Goal: Information Seeking & Learning: Learn about a topic

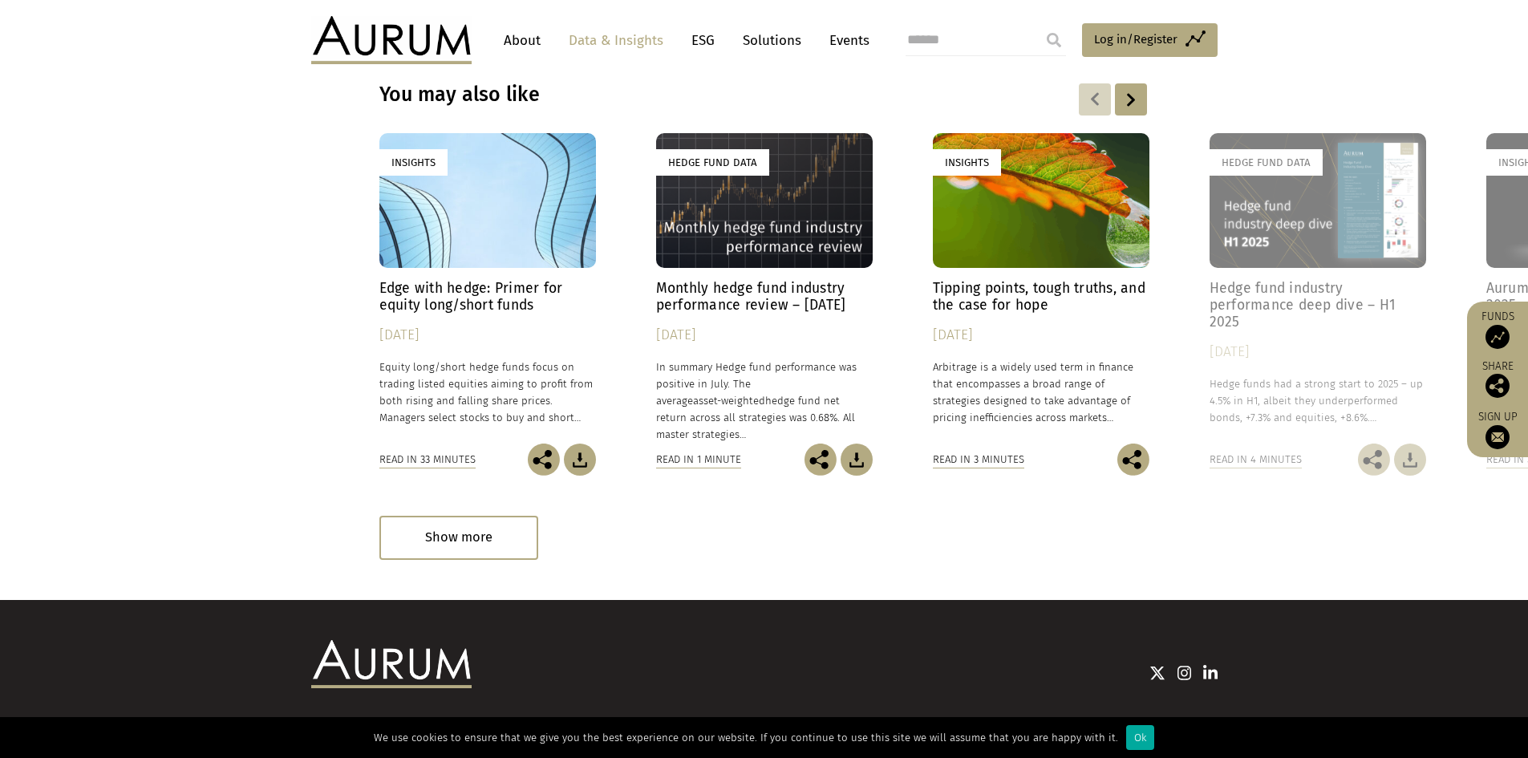
scroll to position [2246, 0]
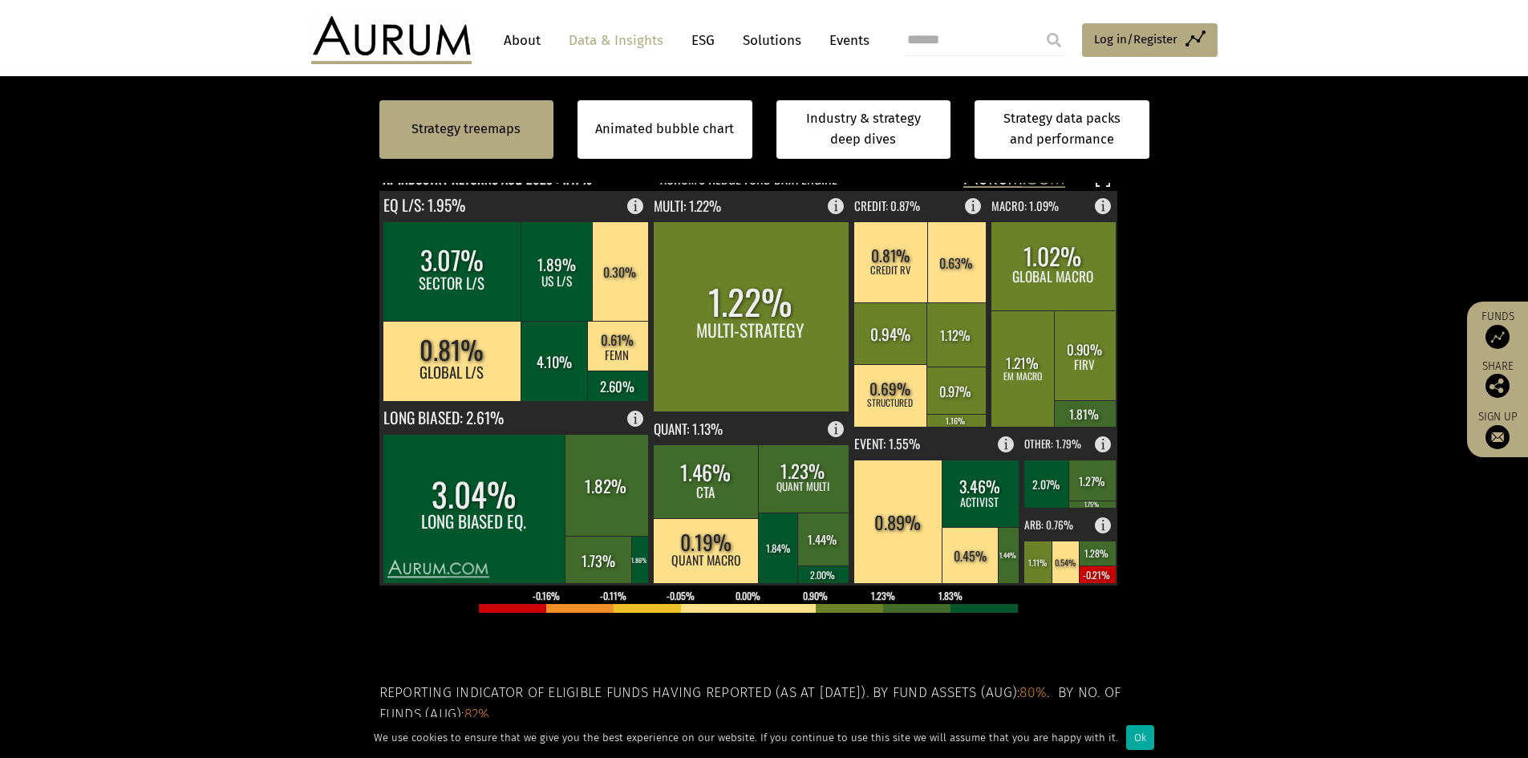
scroll to position [401, 0]
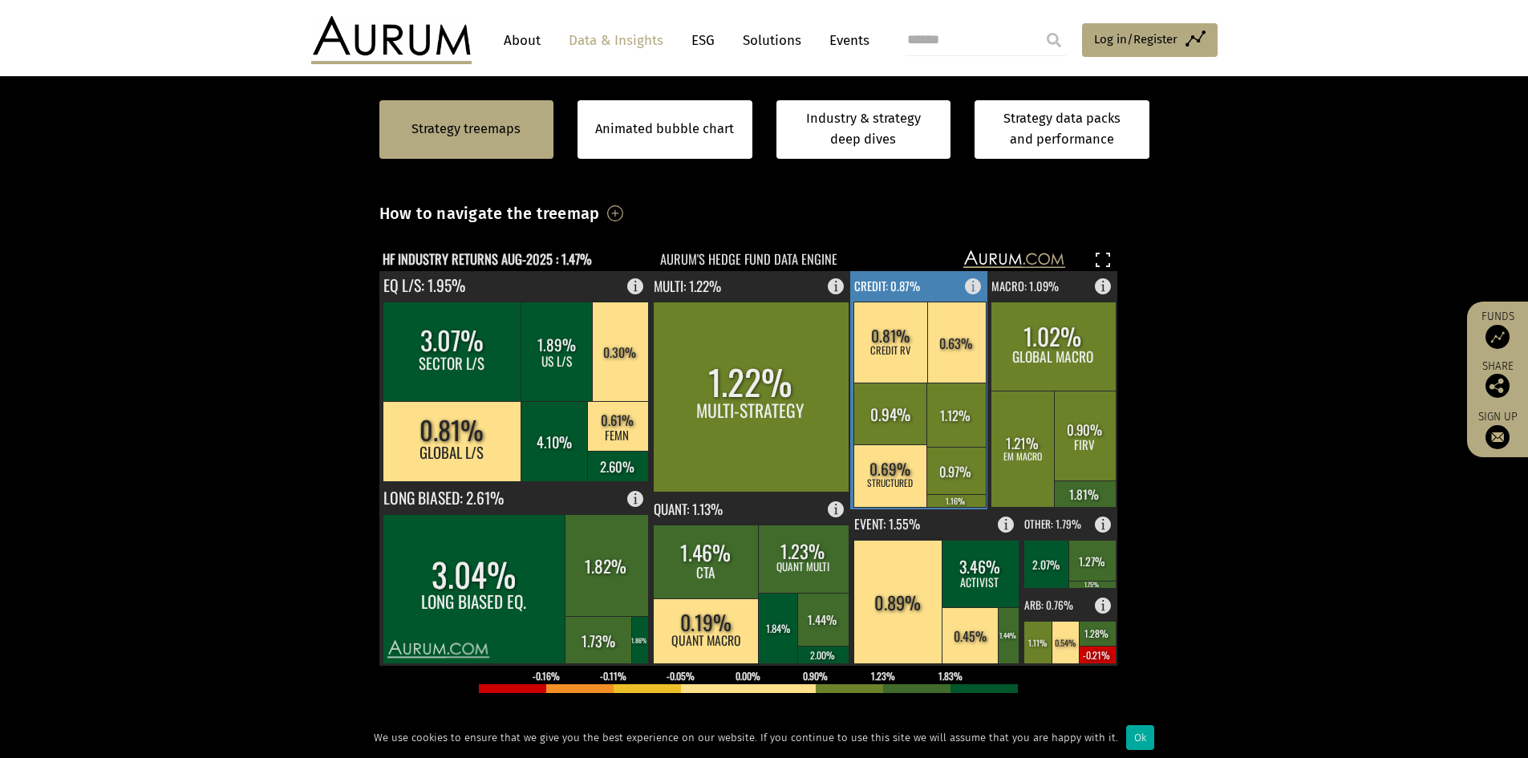
click at [944, 292] on rect at bounding box center [919, 390] width 139 height 238
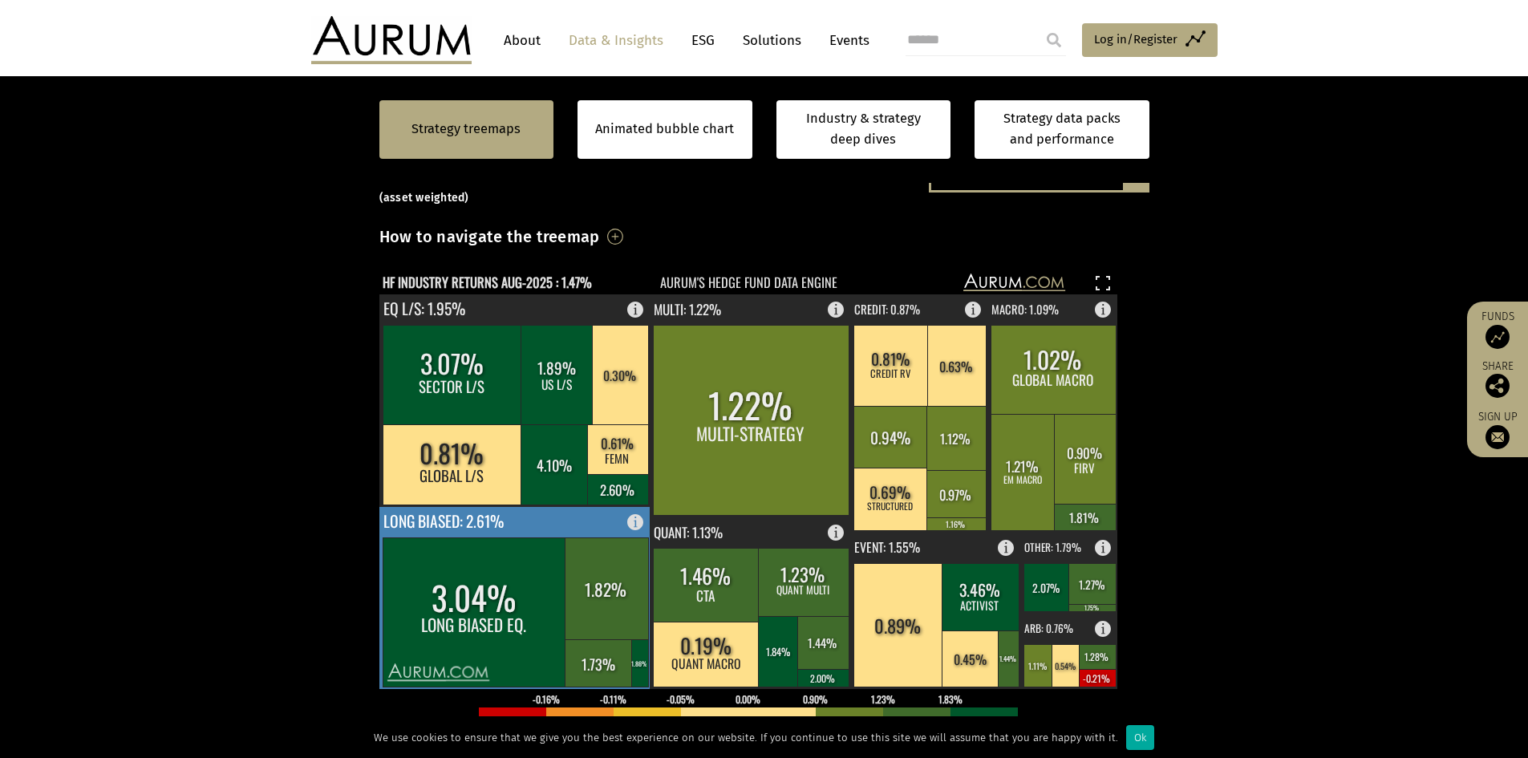
scroll to position [401, 0]
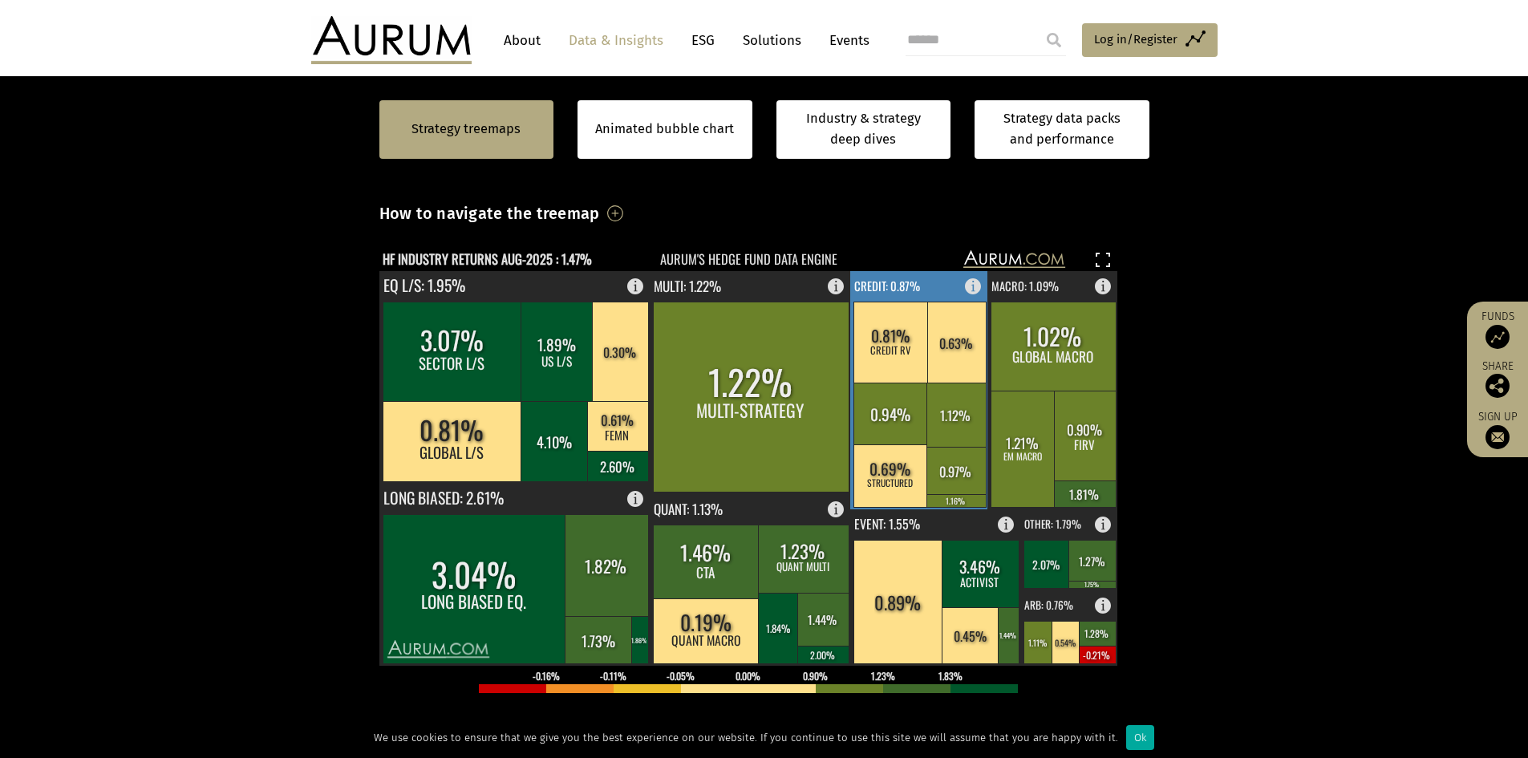
click at [911, 286] on text "CREDIT: 0.87%" at bounding box center [887, 286] width 66 height 18
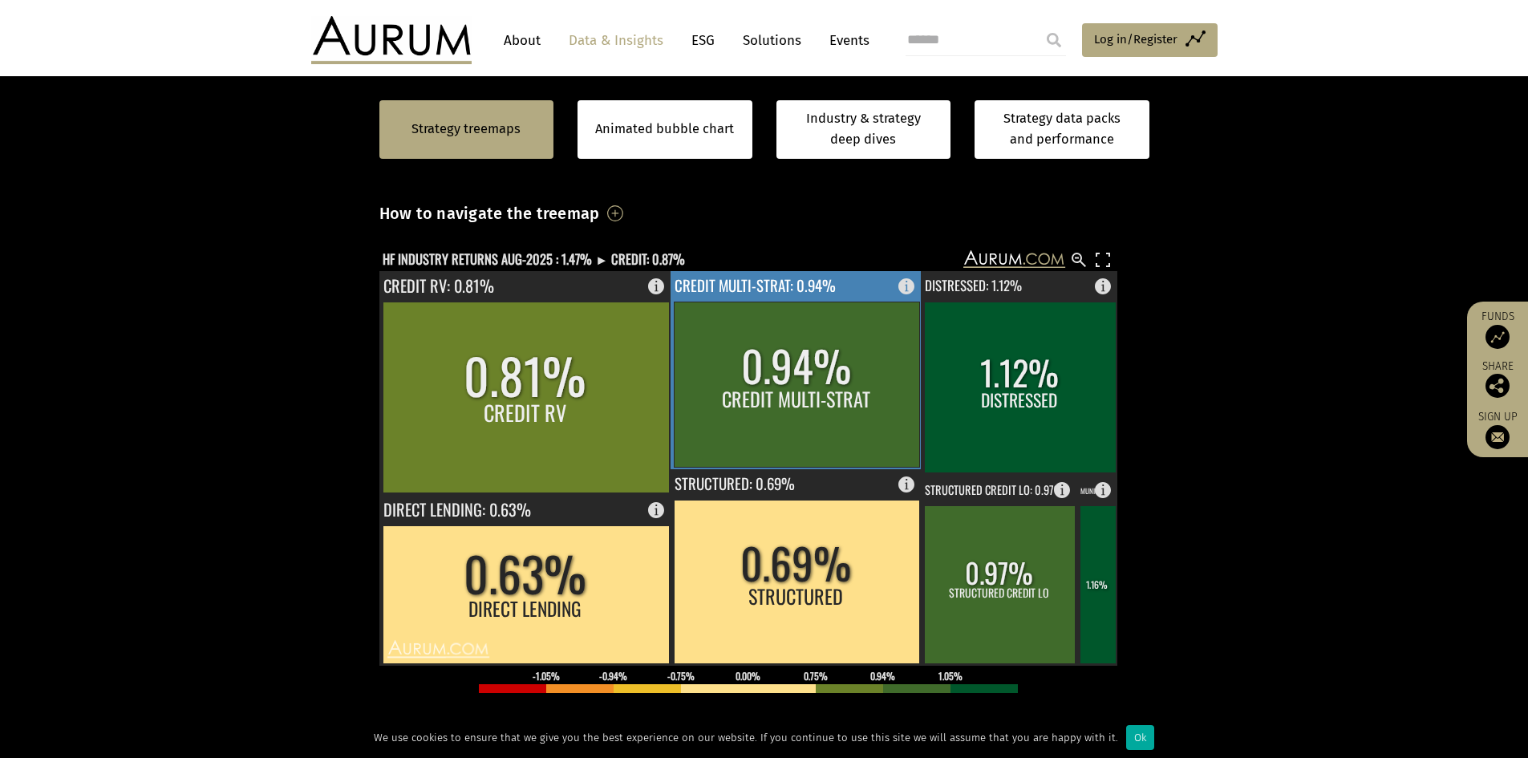
click at [739, 369] on rect at bounding box center [797, 384] width 246 height 165
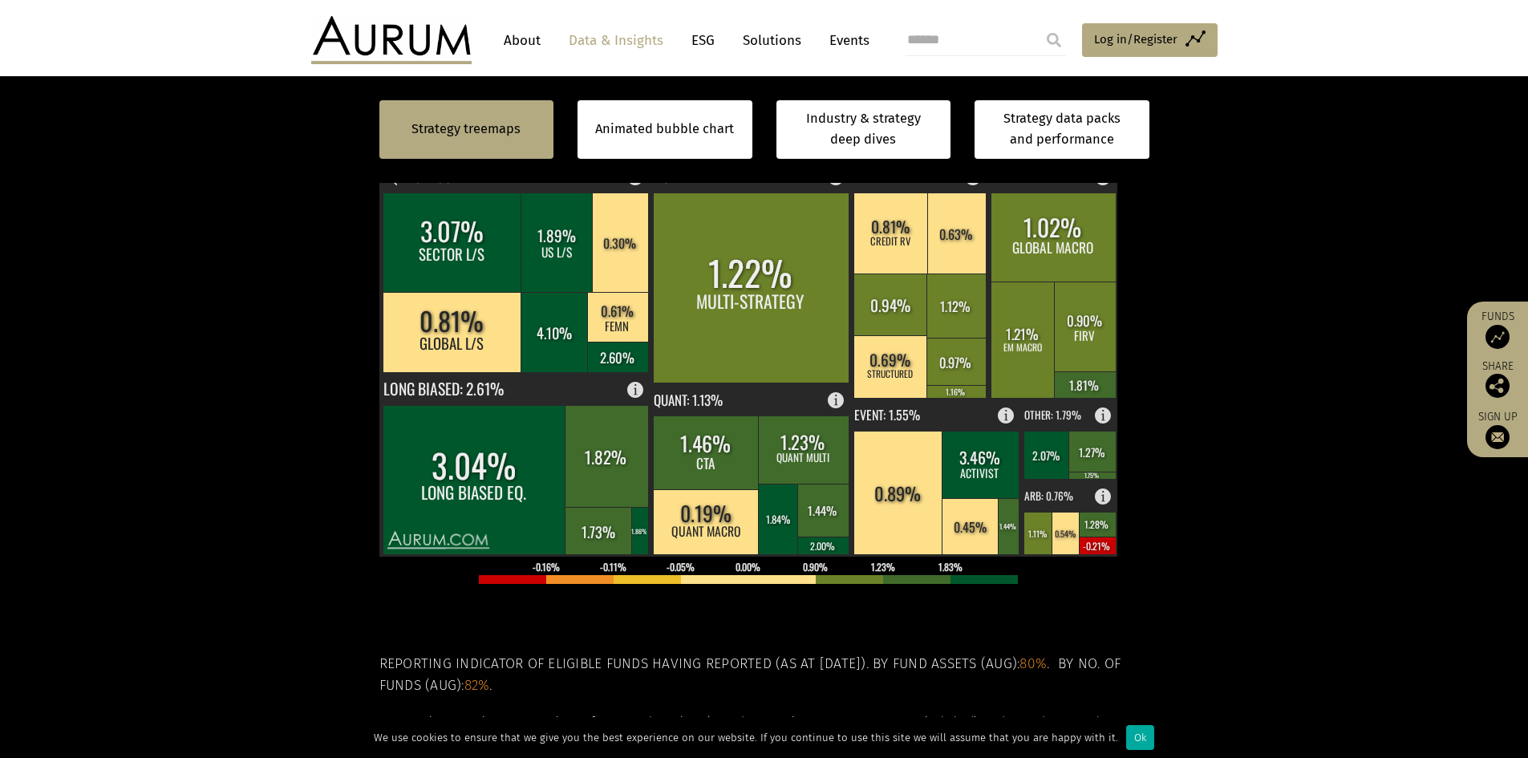
scroll to position [481, 0]
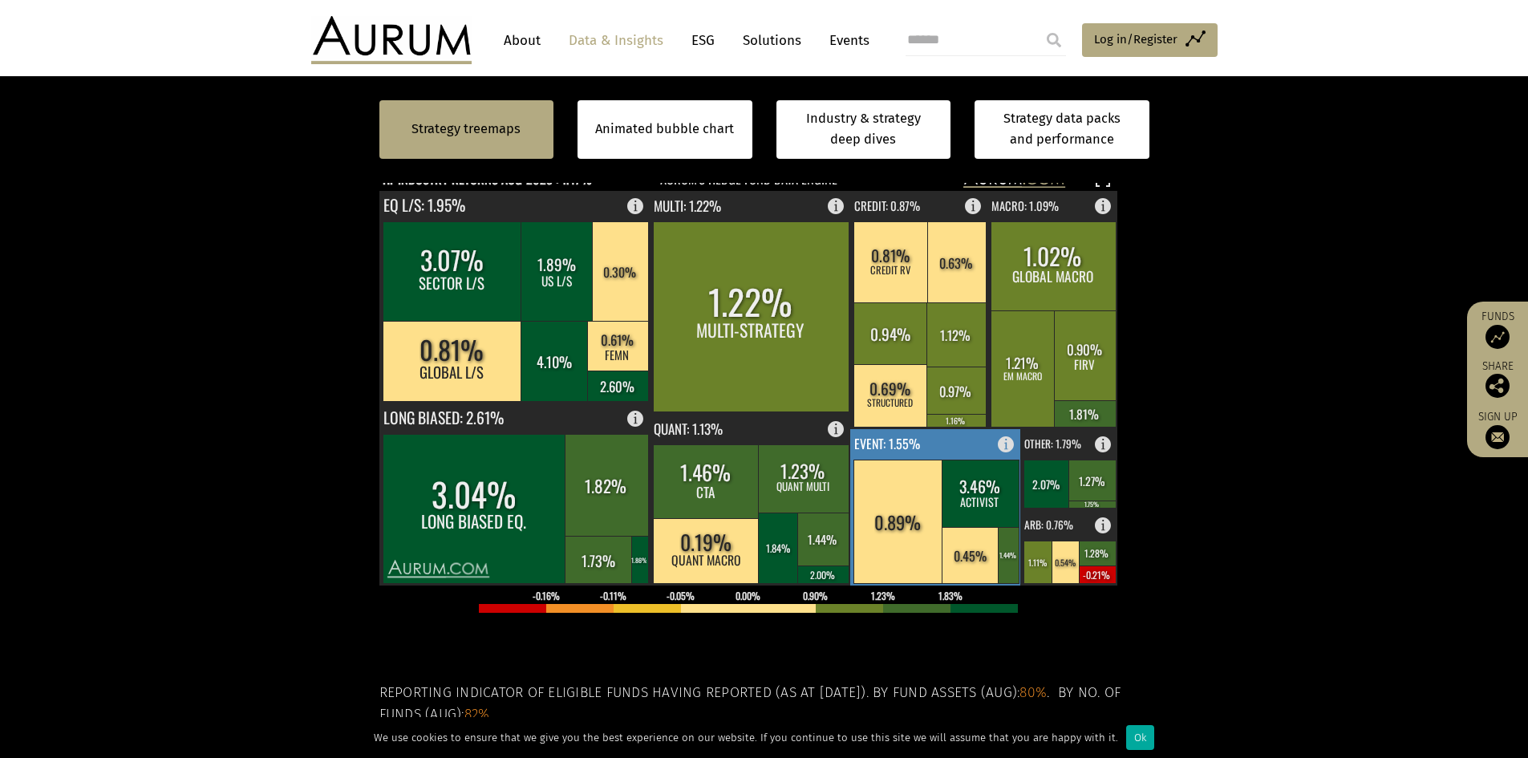
click at [960, 446] on rect at bounding box center [936, 507] width 172 height 156
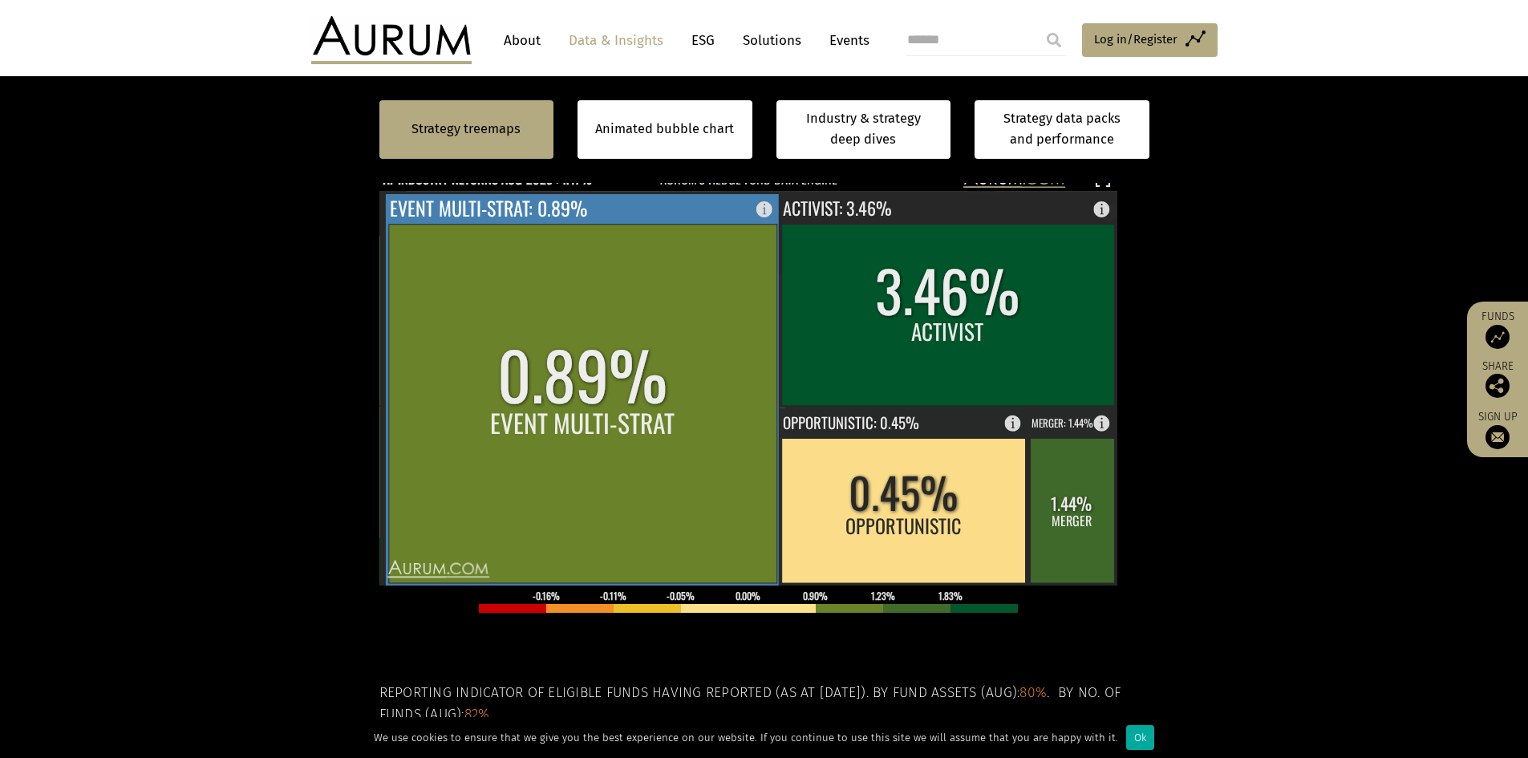
scroll to position [562, 0]
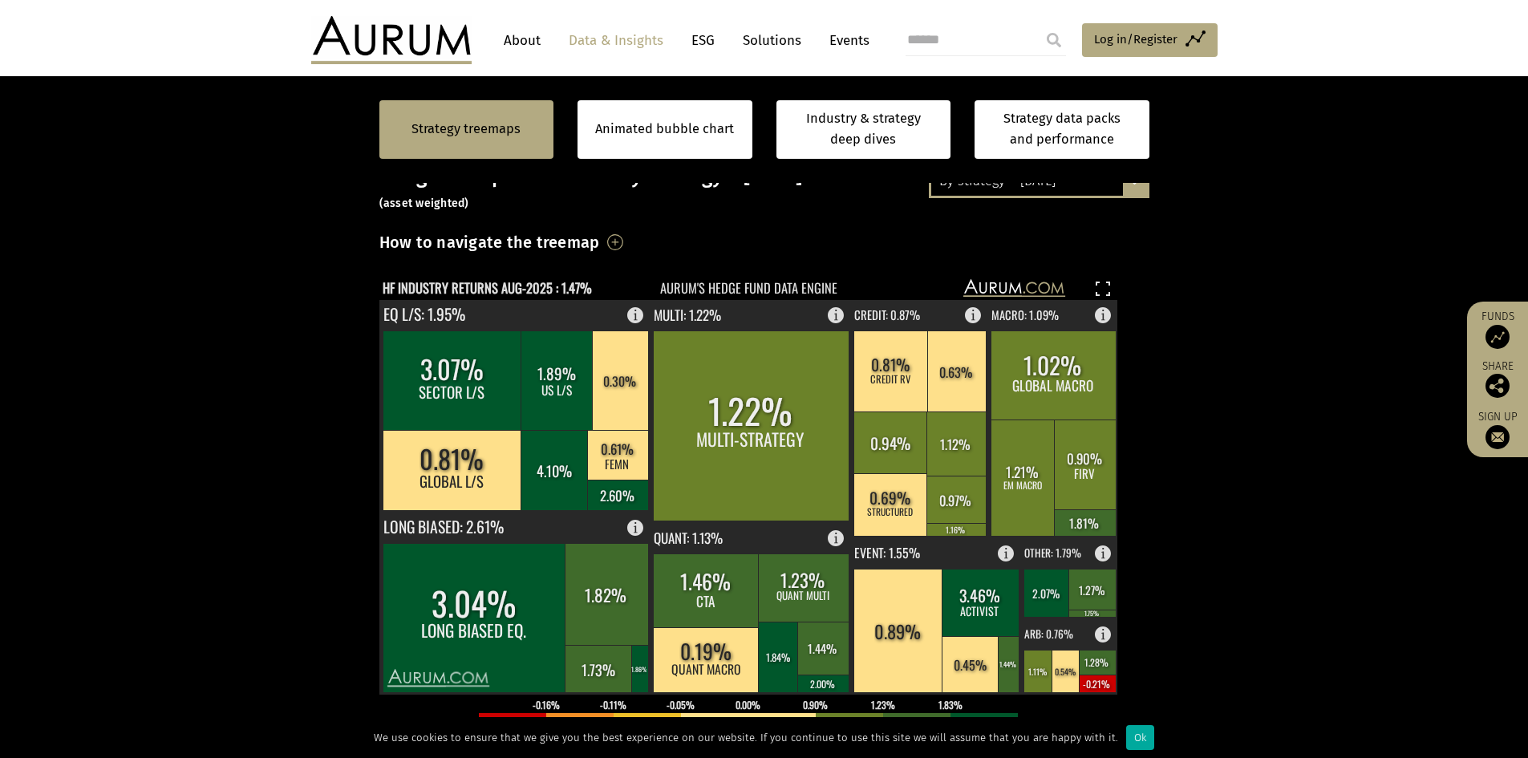
scroll to position [401, 0]
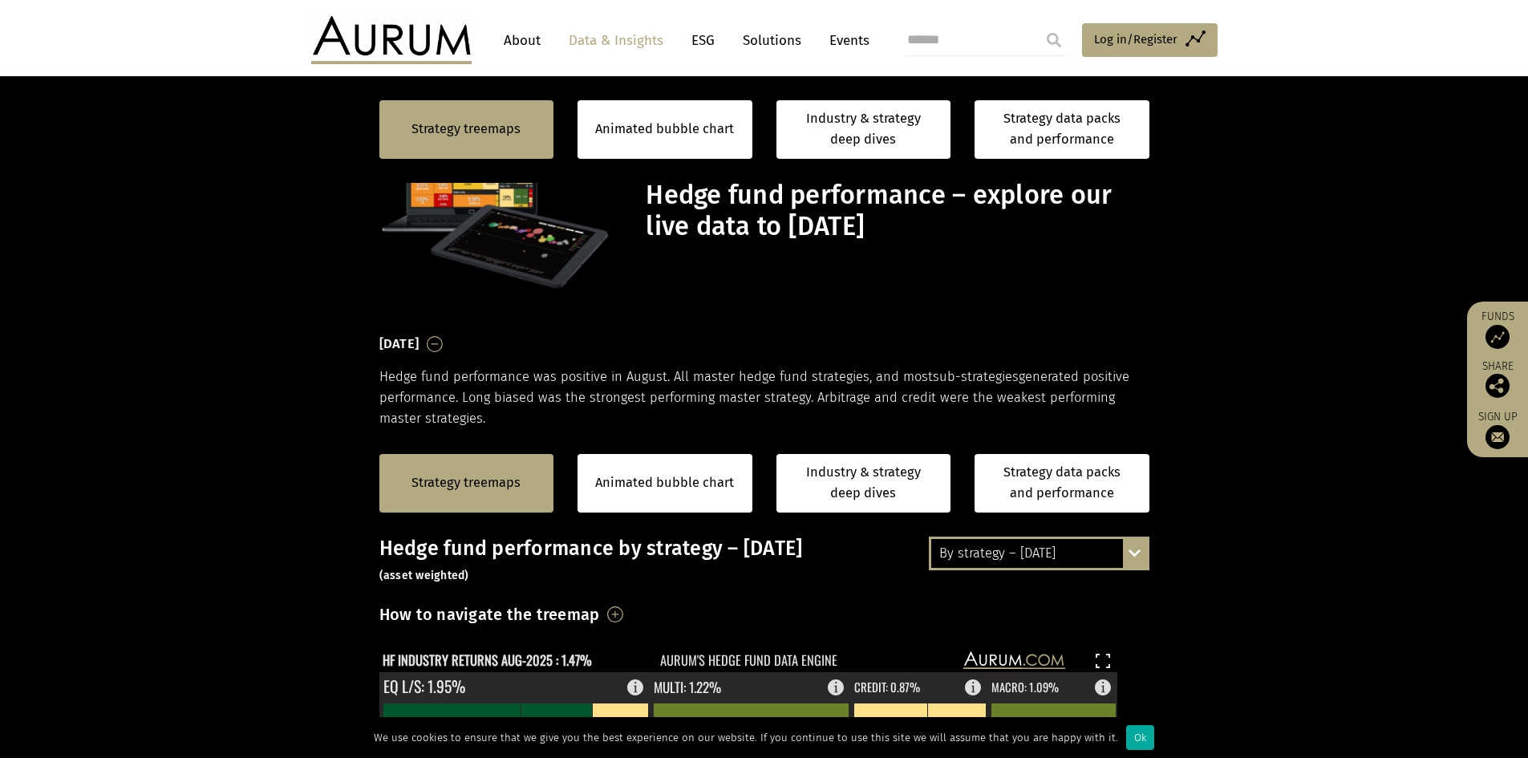
scroll to position [401, 0]
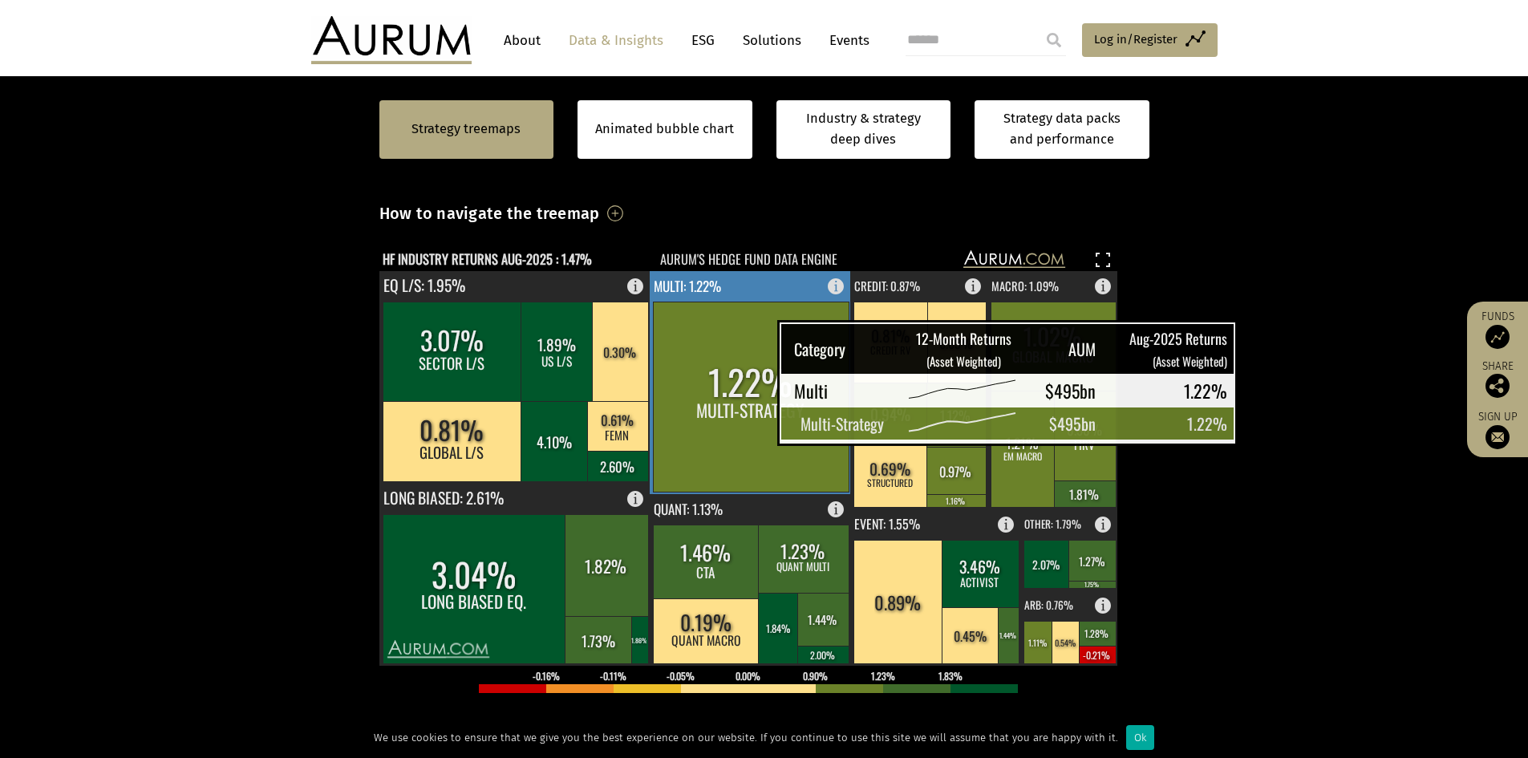
click at [737, 413] on rect at bounding box center [751, 397] width 196 height 190
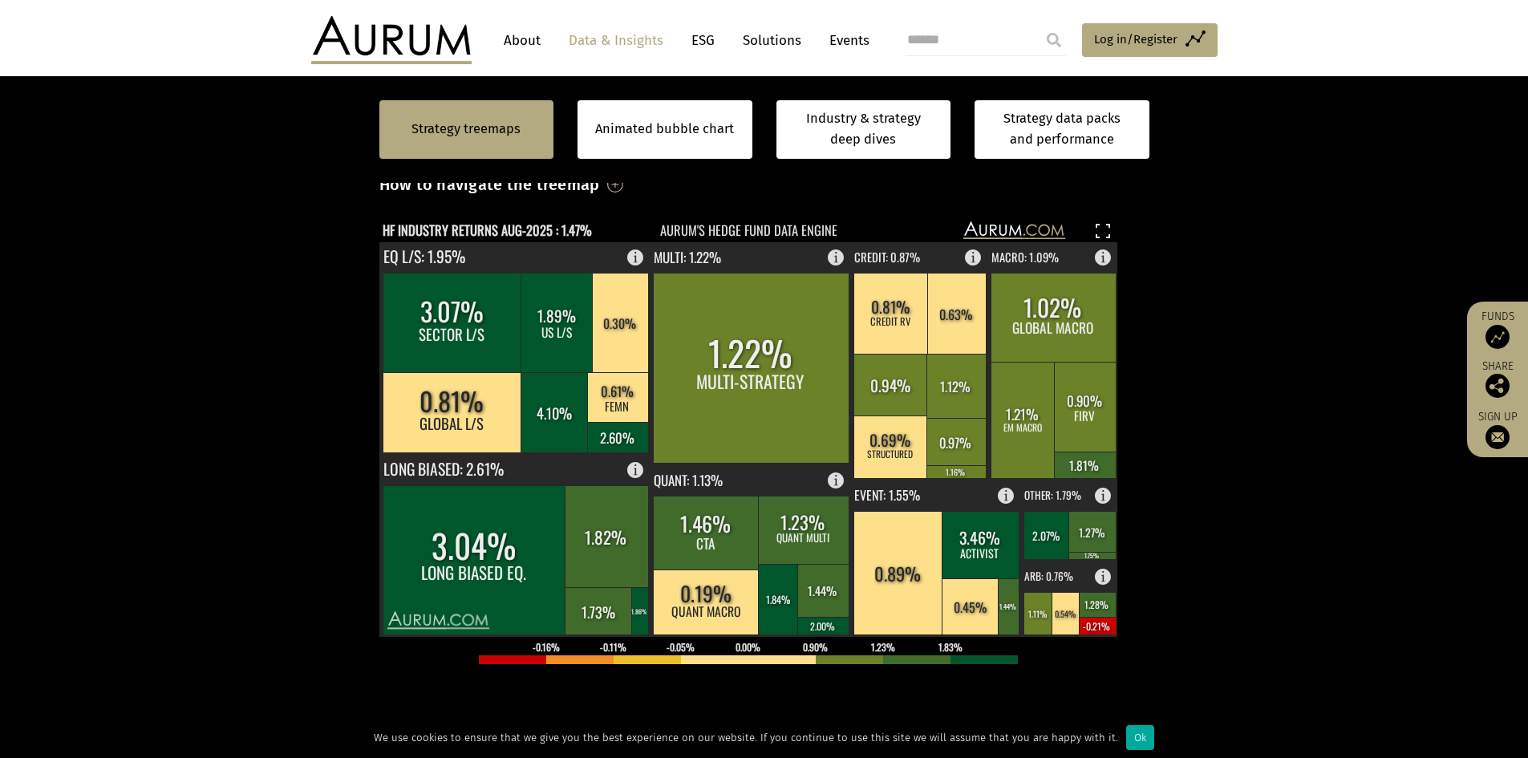
scroll to position [401, 0]
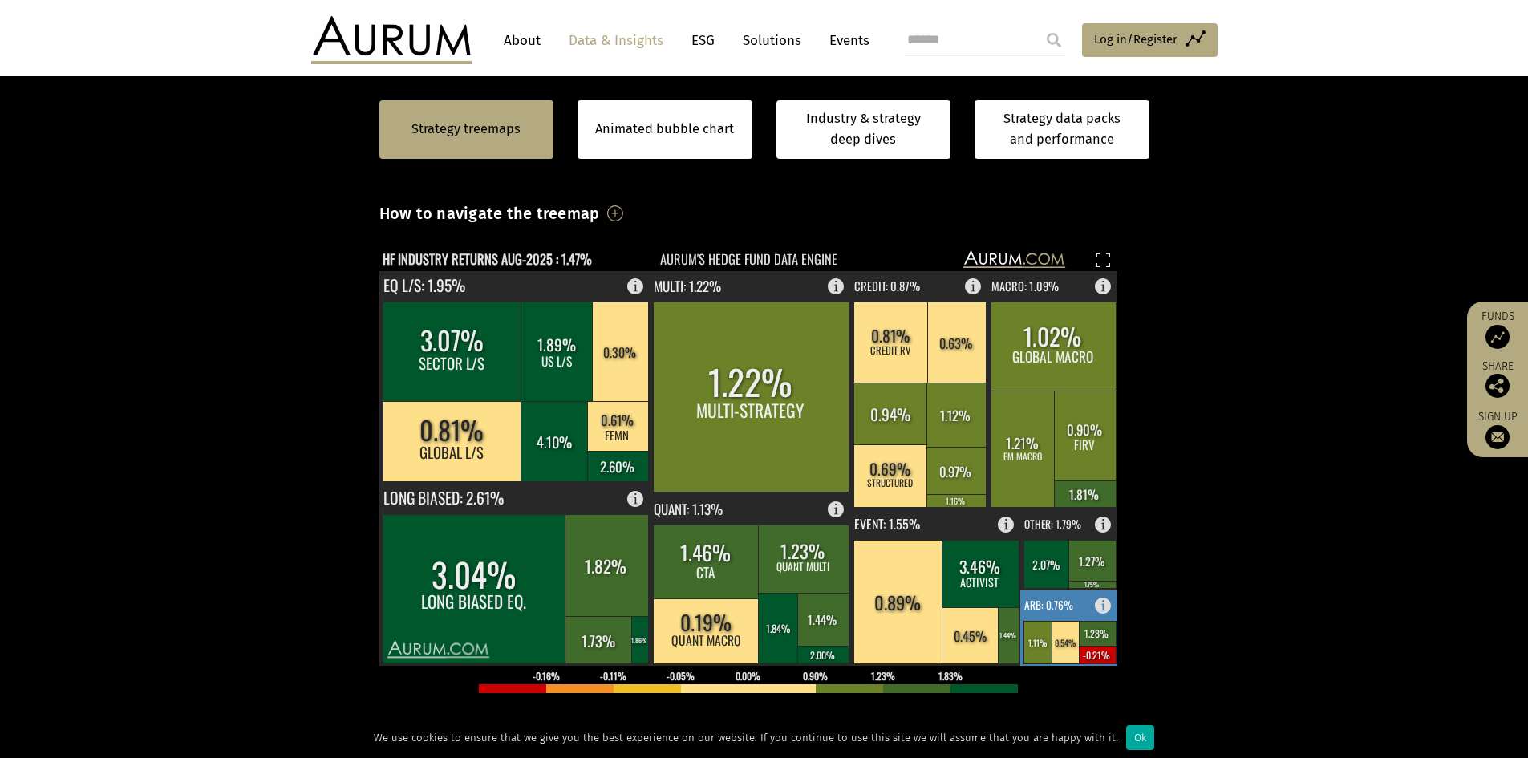
click at [1071, 611] on text "ARB: 0.76%" at bounding box center [1049, 605] width 49 height 16
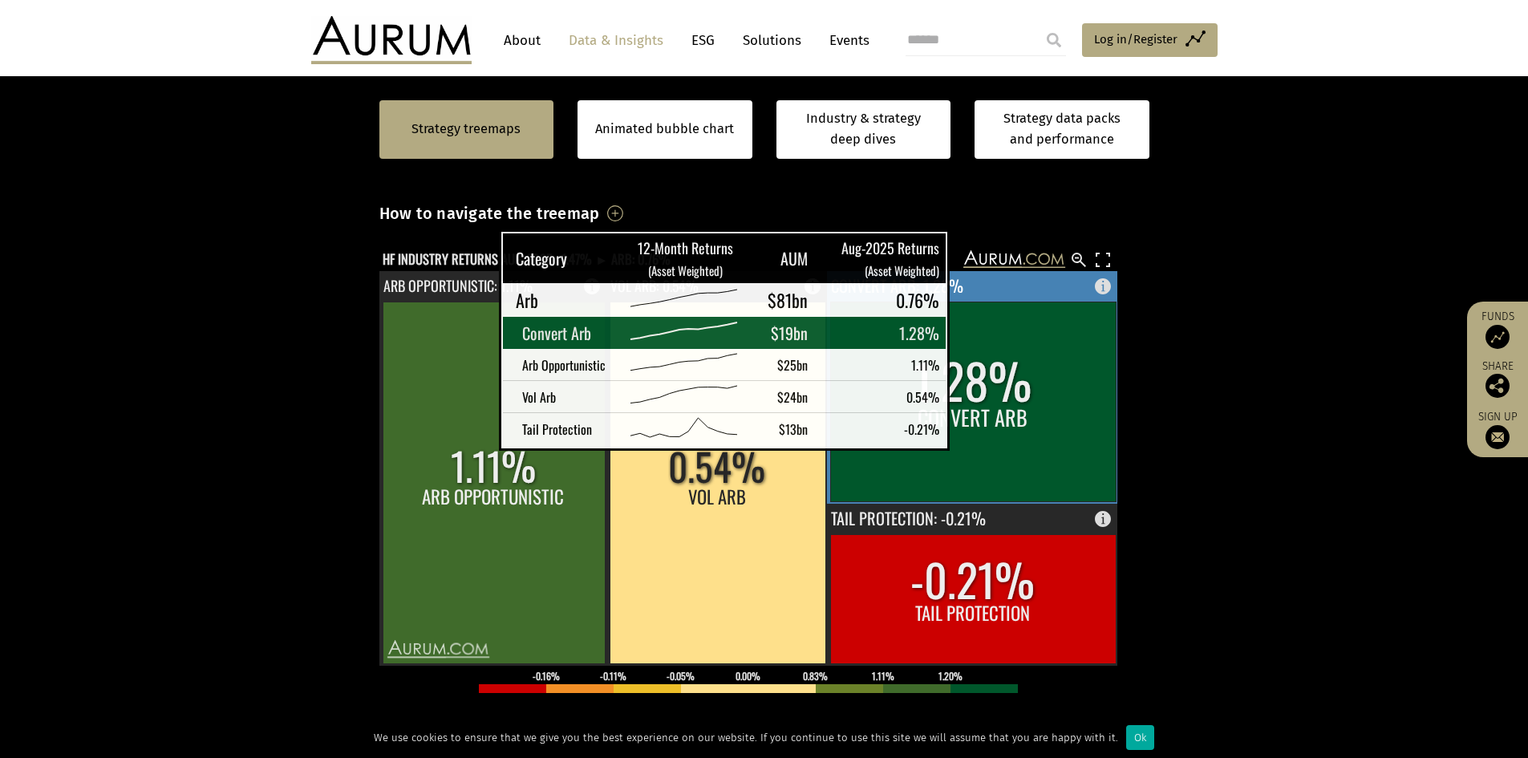
click at [964, 428] on rect at bounding box center [973, 402] width 286 height 200
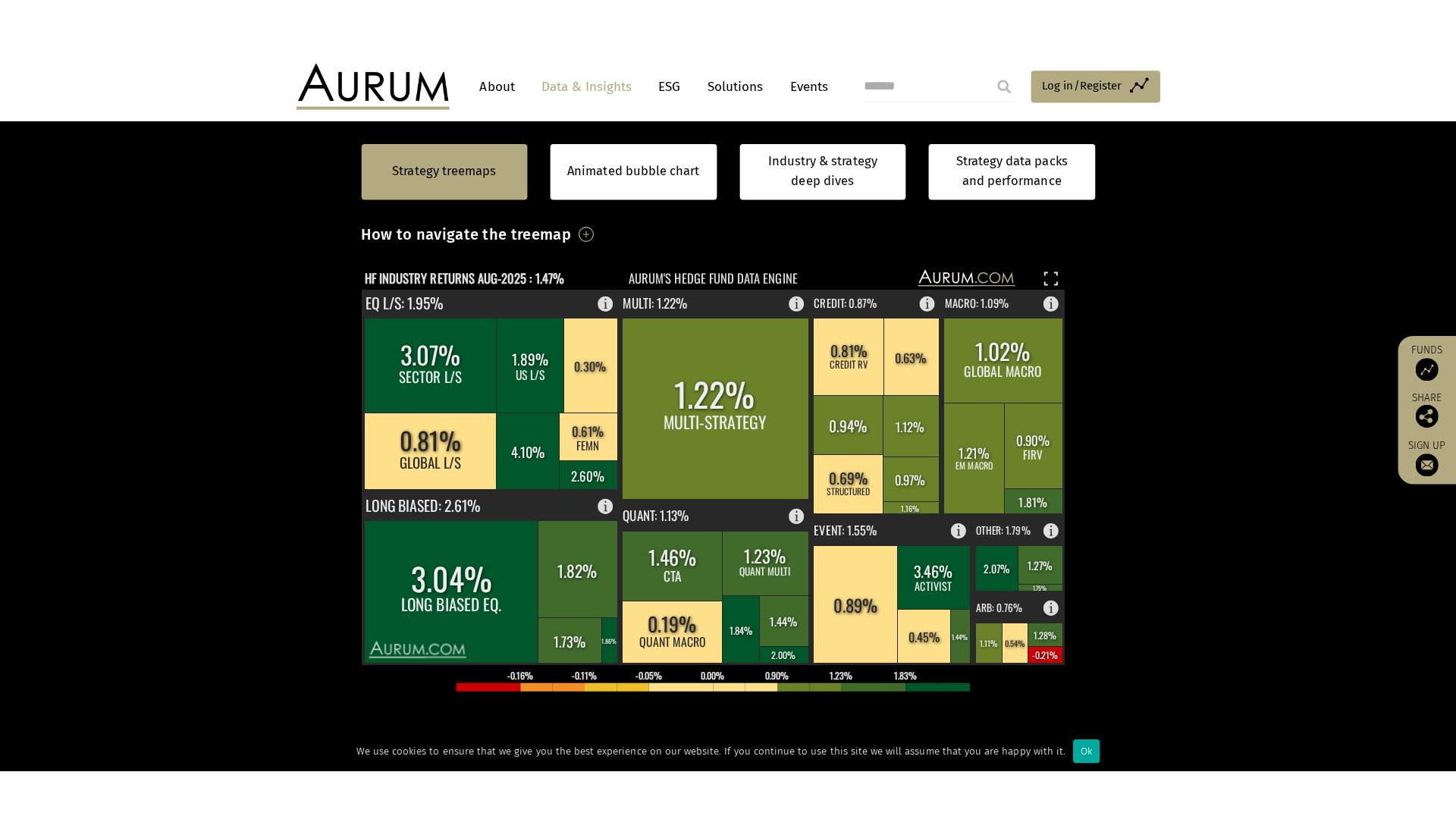
scroll to position [379, 0]
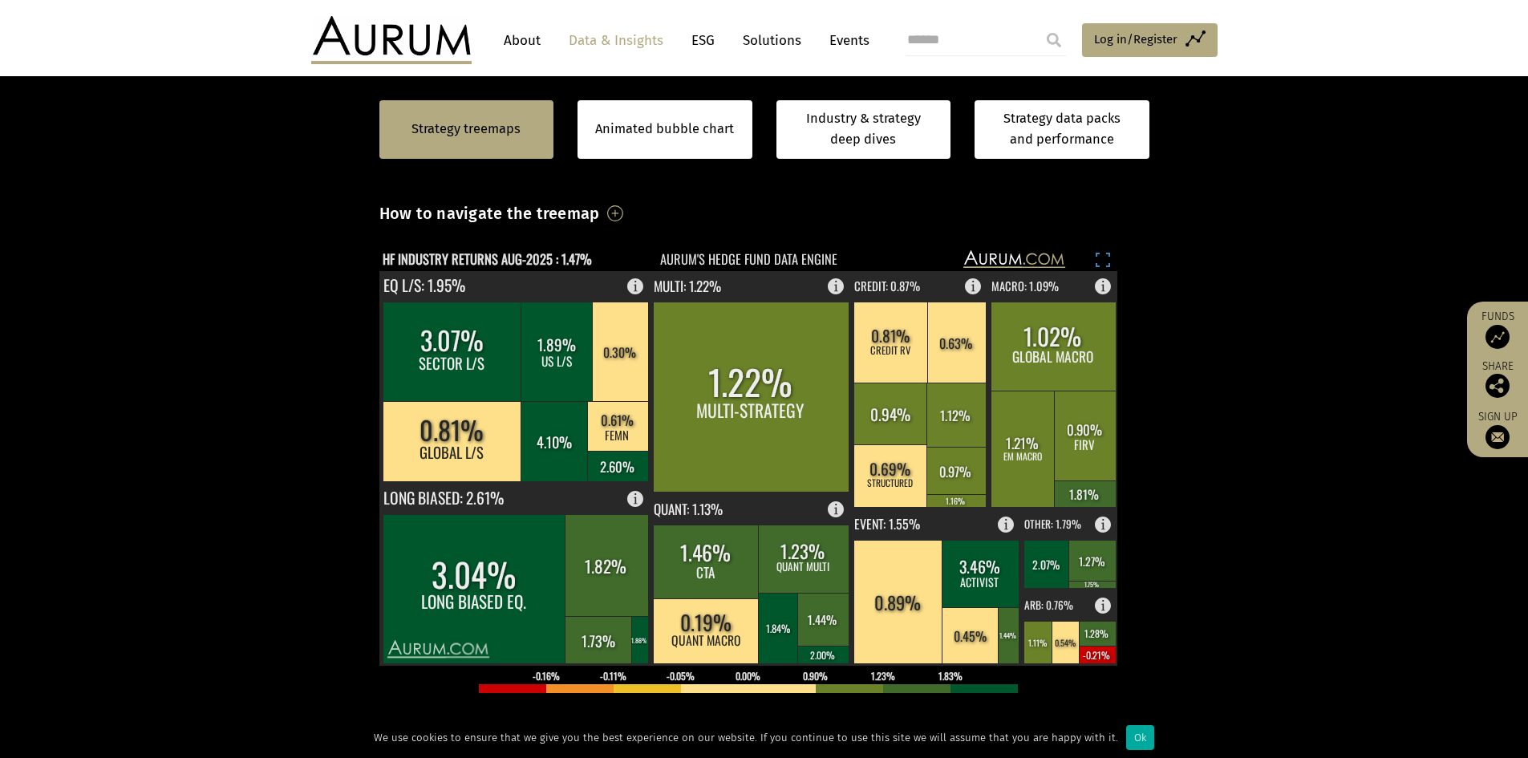
click at [1099, 253] on rect at bounding box center [1103, 259] width 19 height 19
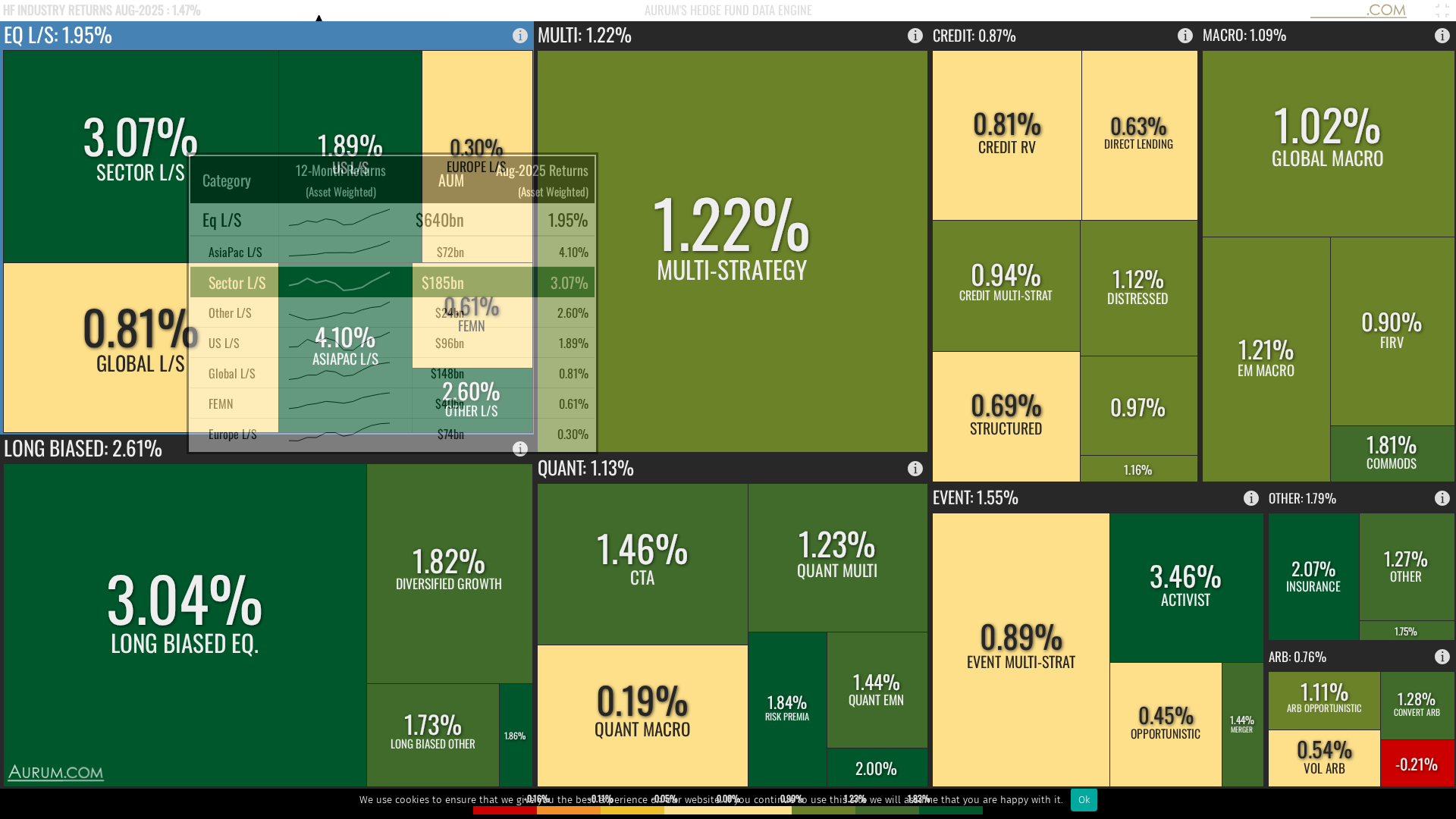
click at [148, 174] on rect at bounding box center [141, 156] width 277 height 213
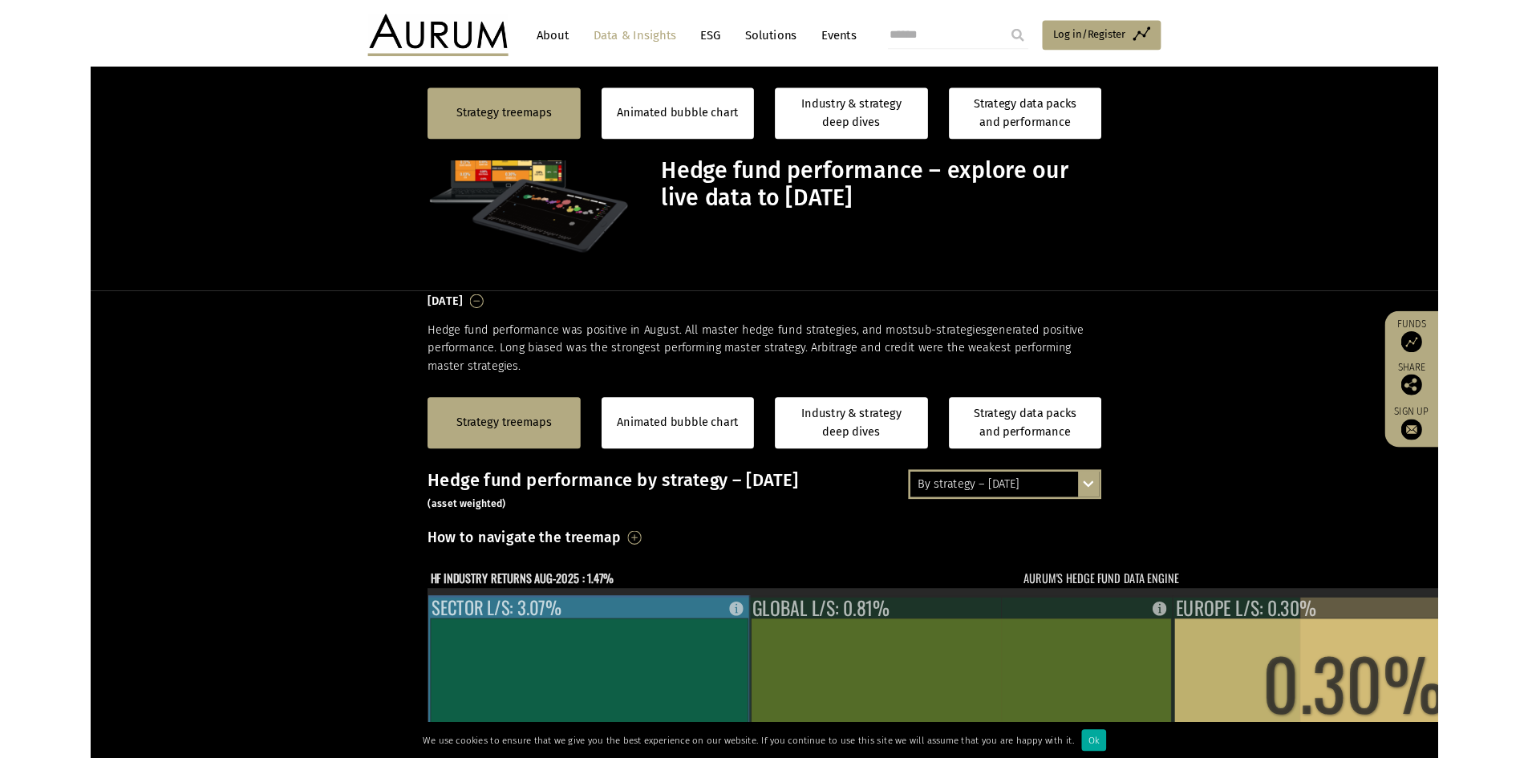
scroll to position [401, 0]
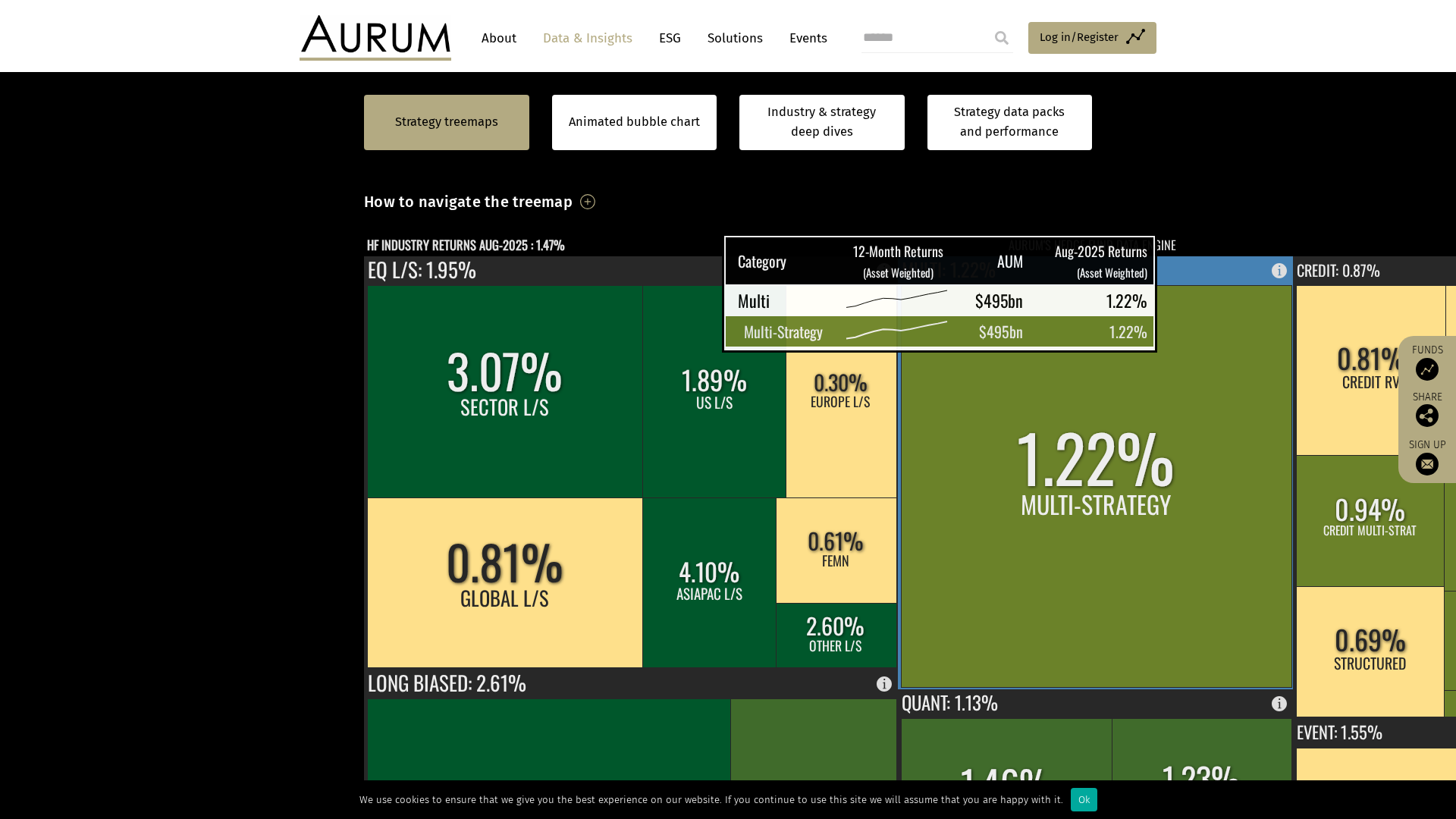
click at [901, 286] on rect at bounding box center [1096, 486] width 390 height 402
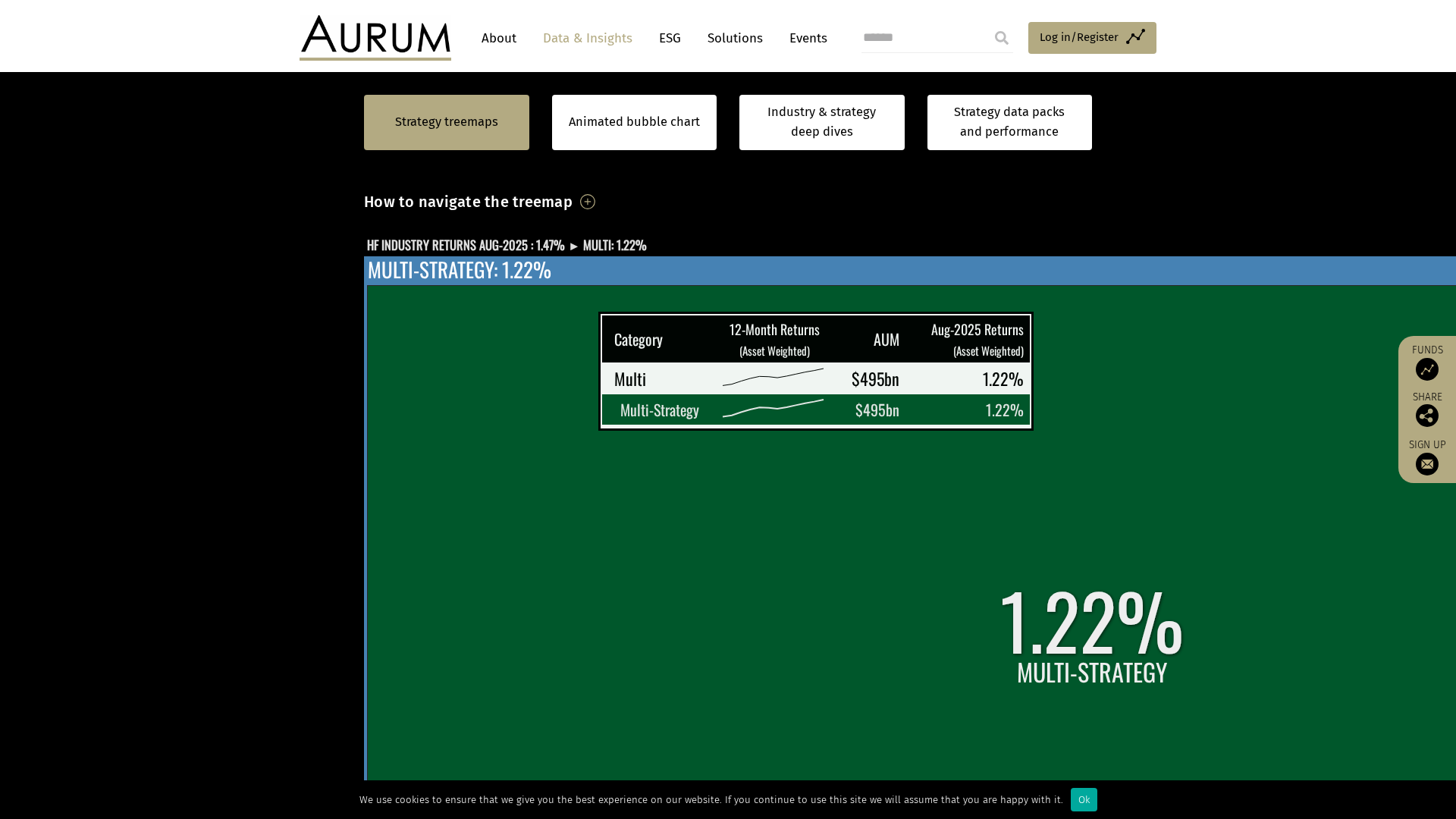
click at [561, 400] on rect at bounding box center [1093, 653] width 1452 height 737
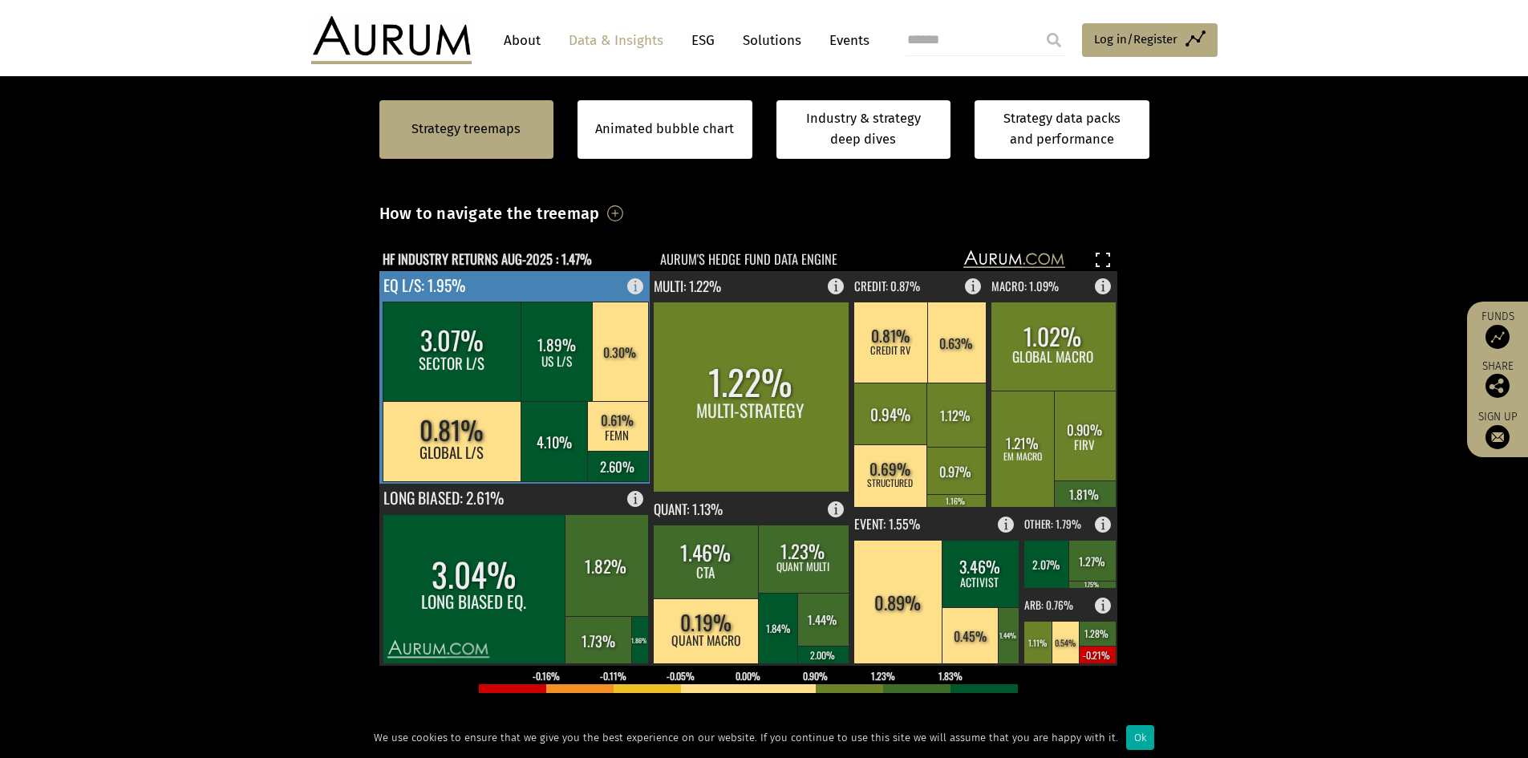
click at [489, 320] on rect at bounding box center [453, 351] width 140 height 99
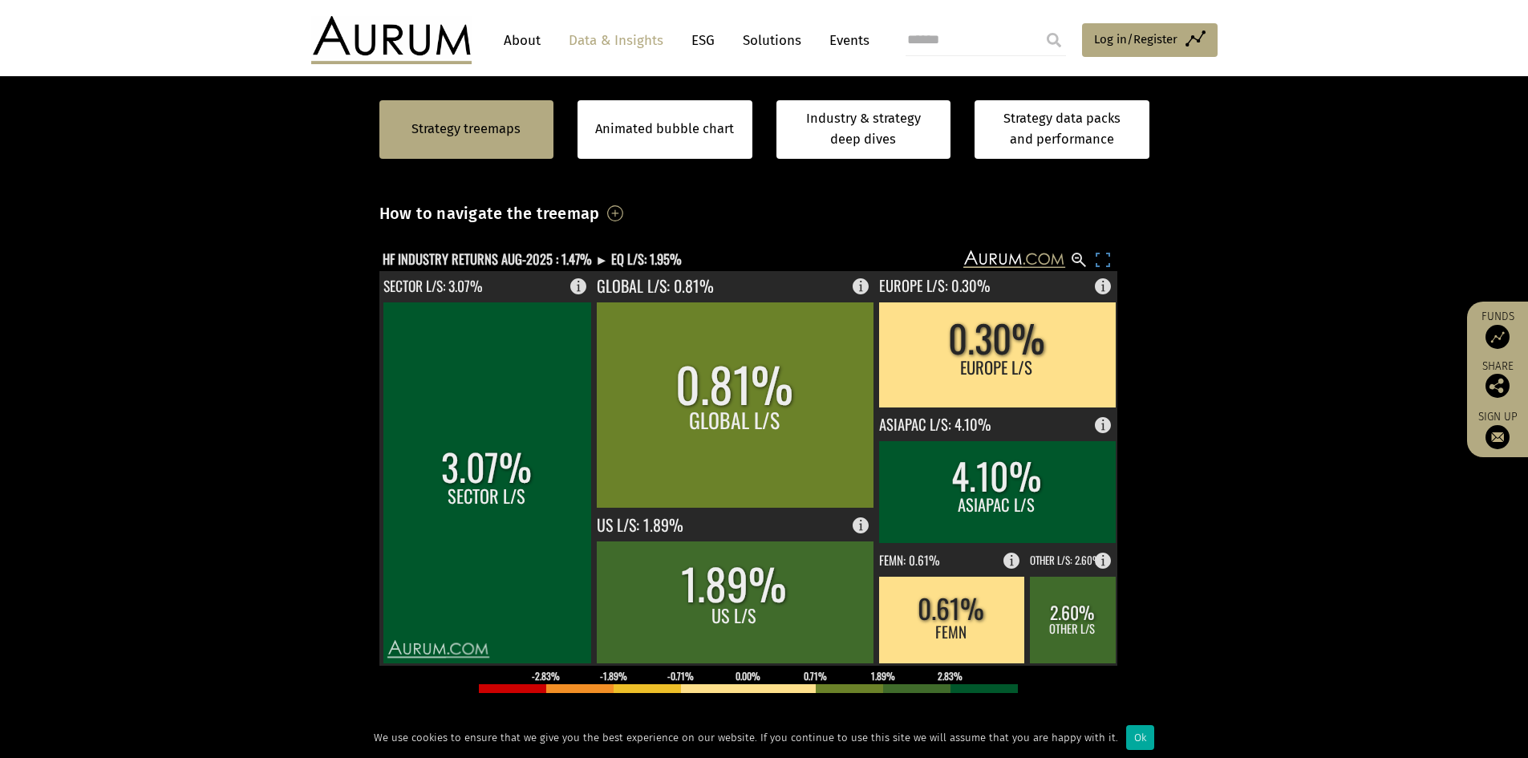
click at [1110, 254] on rect at bounding box center [1103, 259] width 19 height 19
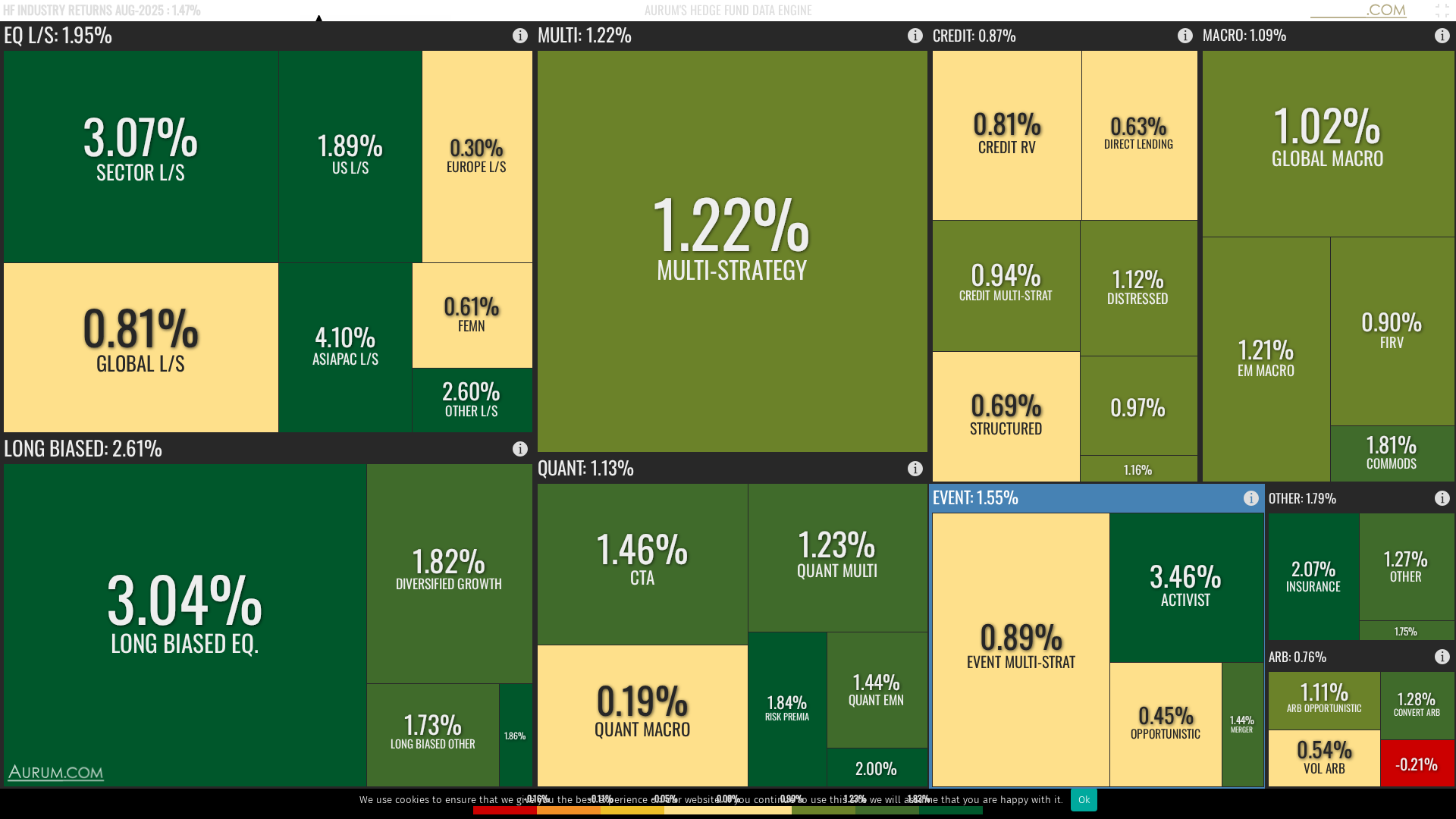
click at [1197, 596] on rect at bounding box center [1187, 587] width 154 height 149
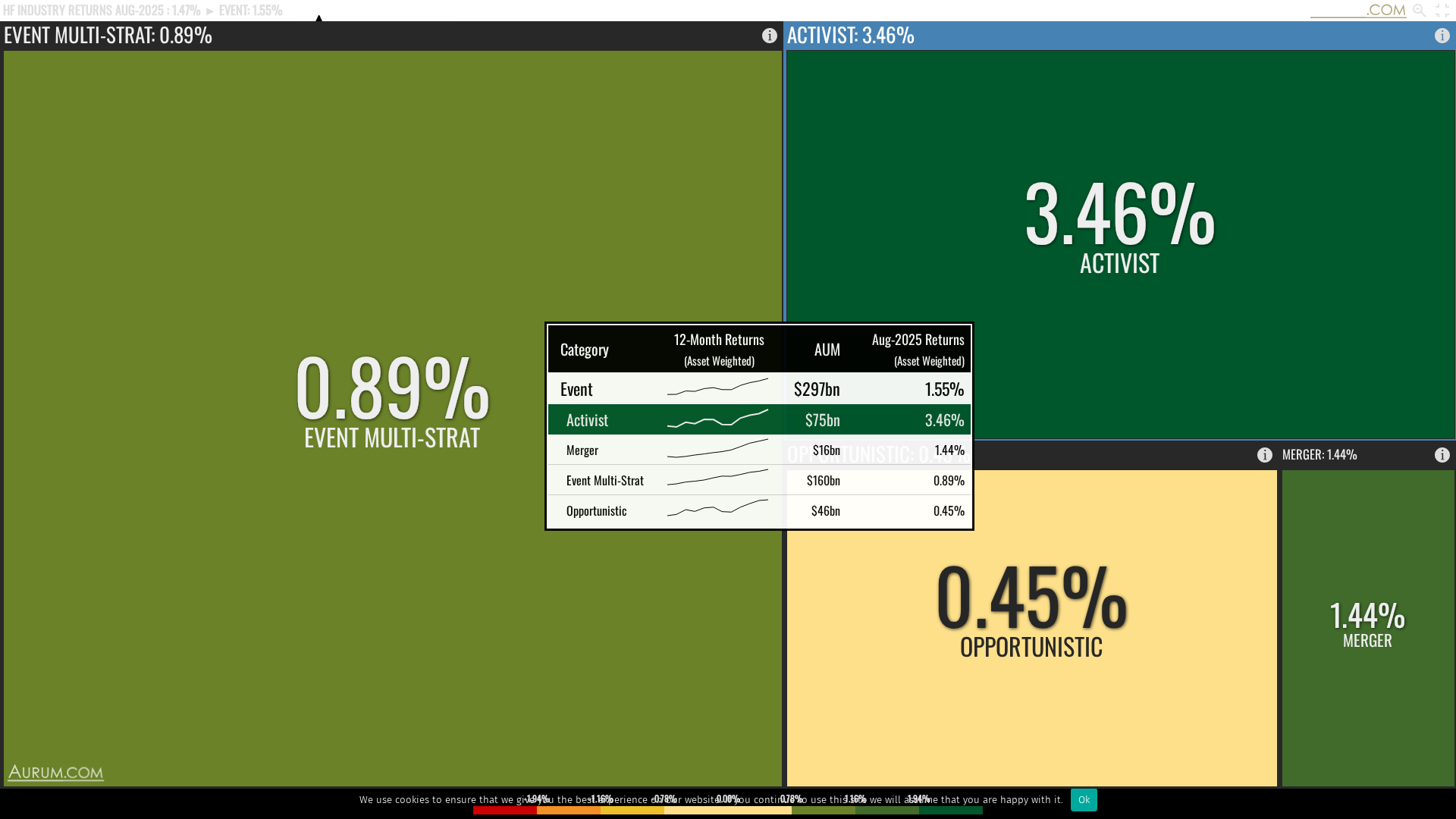
click at [984, 343] on rect at bounding box center [1120, 244] width 668 height 389
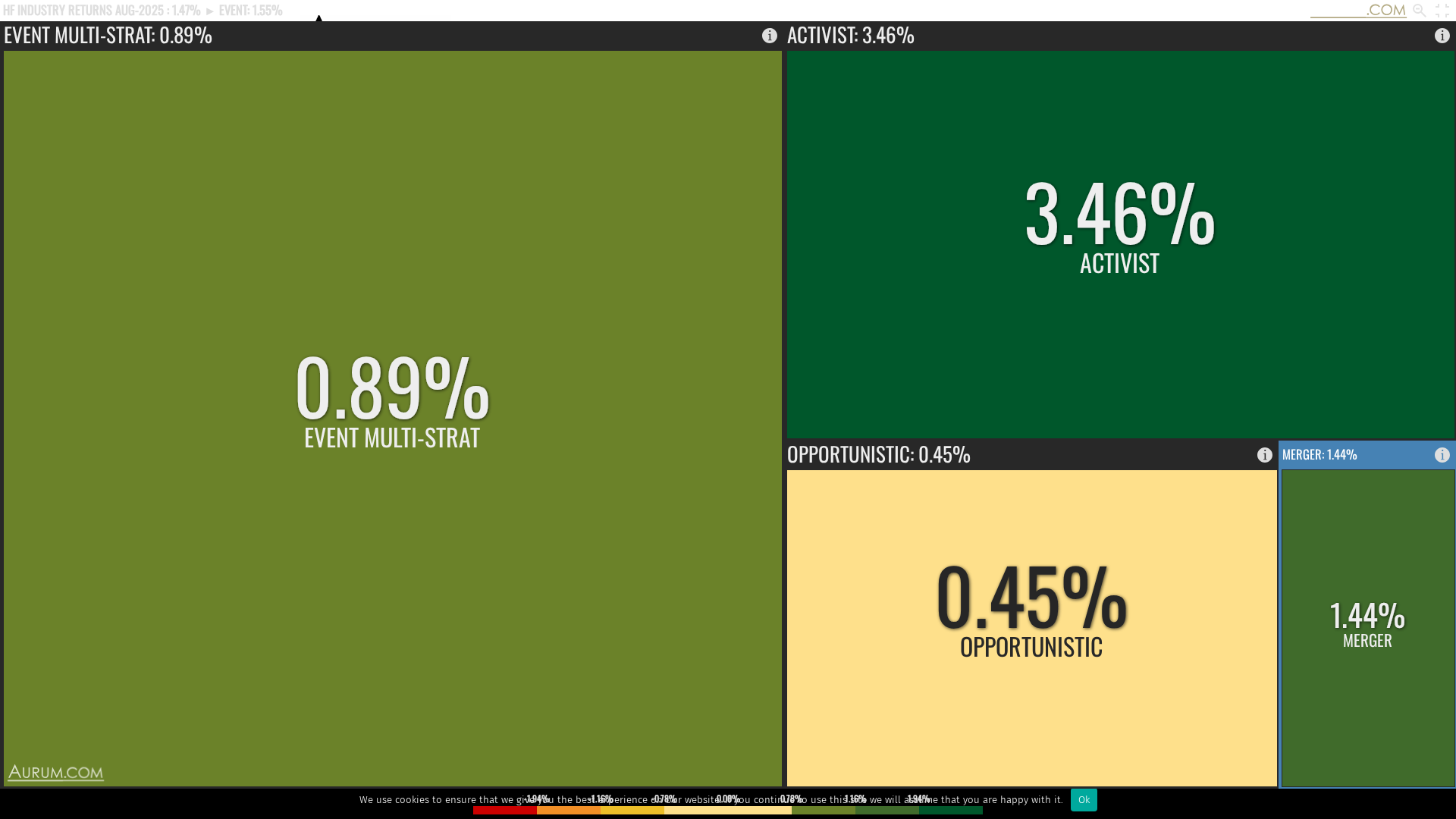
click at [1339, 582] on rect at bounding box center [1368, 628] width 173 height 317
